Goal: Task Accomplishment & Management: Manage account settings

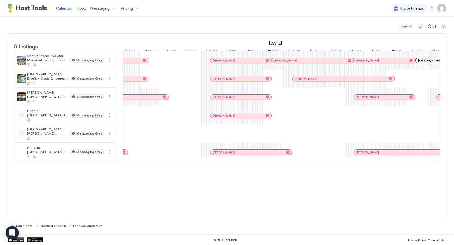
click at [247, 117] on div at bounding box center [247, 115] width 4 height 4
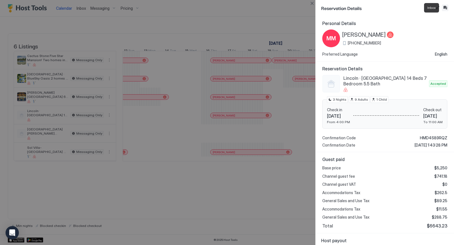
click at [447, 6] on button "Inbox" at bounding box center [445, 7] width 7 height 7
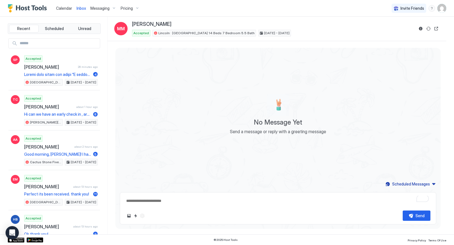
click at [96, 8] on span "Messaging" at bounding box center [100, 8] width 19 height 5
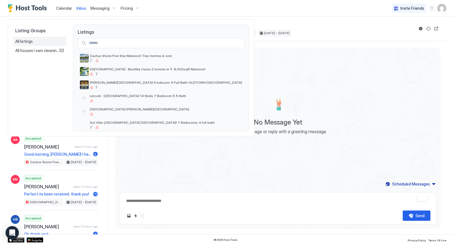
click at [30, 39] on span "All listings" at bounding box center [23, 41] width 17 height 5
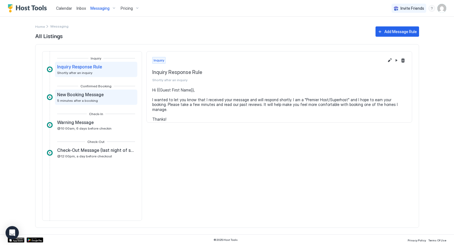
click at [92, 97] on span "New Booking Message" at bounding box center [80, 95] width 47 height 6
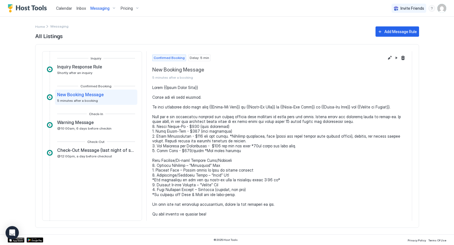
click at [67, 10] on span "Calendar" at bounding box center [64, 8] width 16 height 5
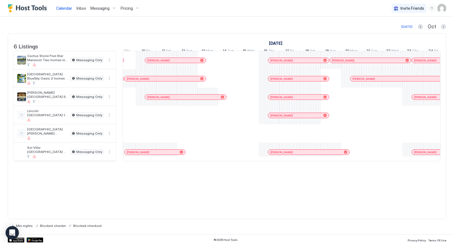
click at [278, 117] on div at bounding box center [278, 115] width 4 height 4
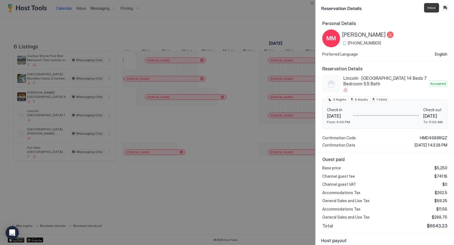
click at [446, 7] on button "Inbox" at bounding box center [445, 7] width 7 height 7
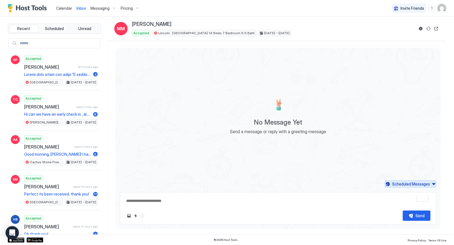
click at [408, 183] on div "Scheduled Messages" at bounding box center [412, 184] width 38 height 6
type textarea "*"
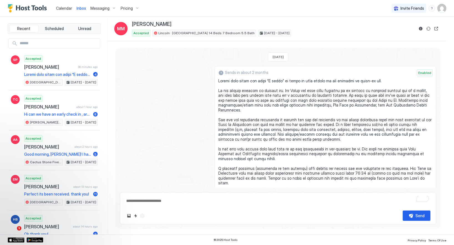
type textarea "*"
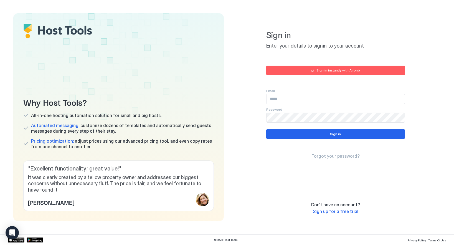
click at [280, 100] on input "Input Field" at bounding box center [336, 98] width 138 height 9
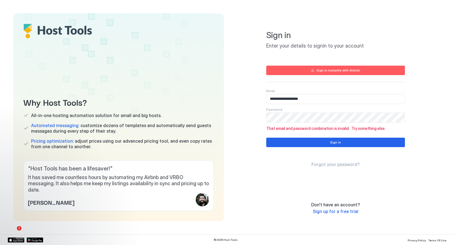
click at [291, 99] on input "**********" at bounding box center [336, 98] width 138 height 9
paste input "*****"
type input "**********"
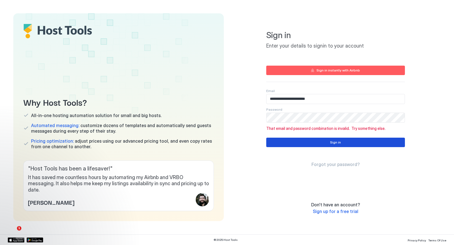
click at [304, 142] on button "Sign in" at bounding box center [336, 141] width 139 height 9
